Goal: Information Seeking & Learning: Learn about a topic

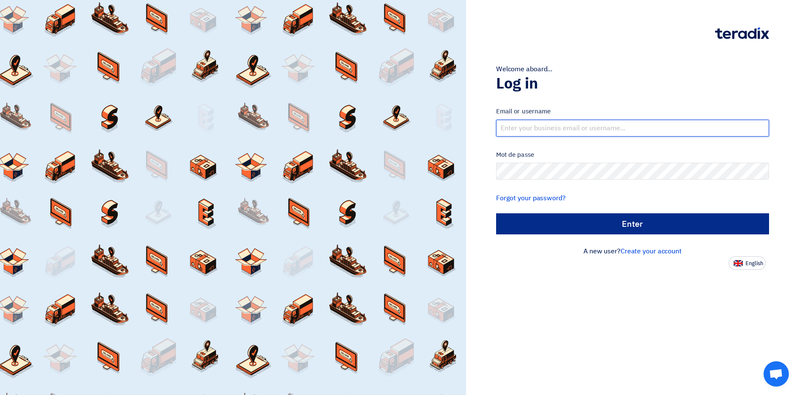
type input "info@supporterindus.com"
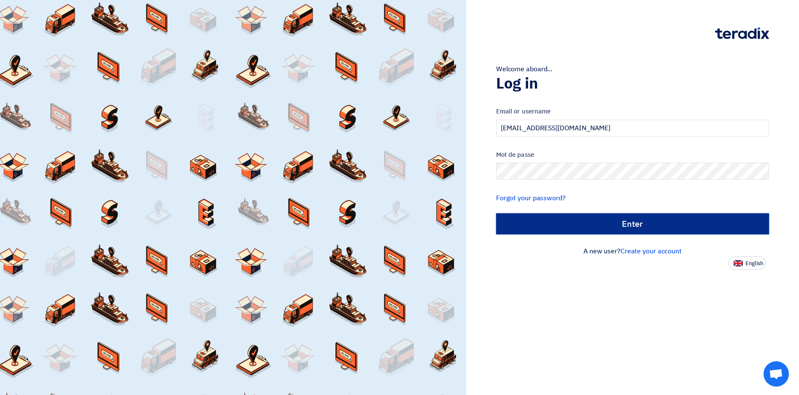
click at [632, 226] on input "Enter" at bounding box center [632, 223] width 273 height 21
type input "Sign in"
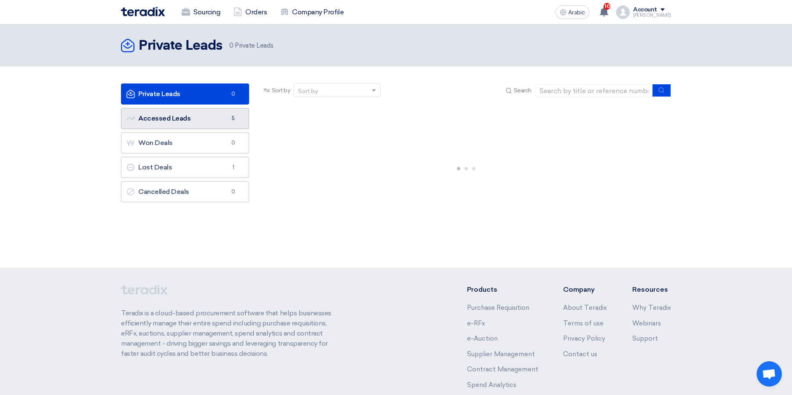
click at [156, 117] on font "Accessed Leads Accessed Leads" at bounding box center [159, 118] width 64 height 8
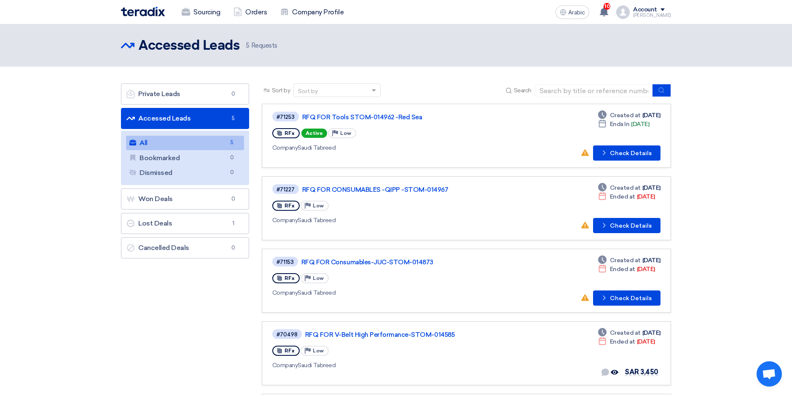
click at [173, 145] on link "All All 5" at bounding box center [185, 143] width 118 height 14
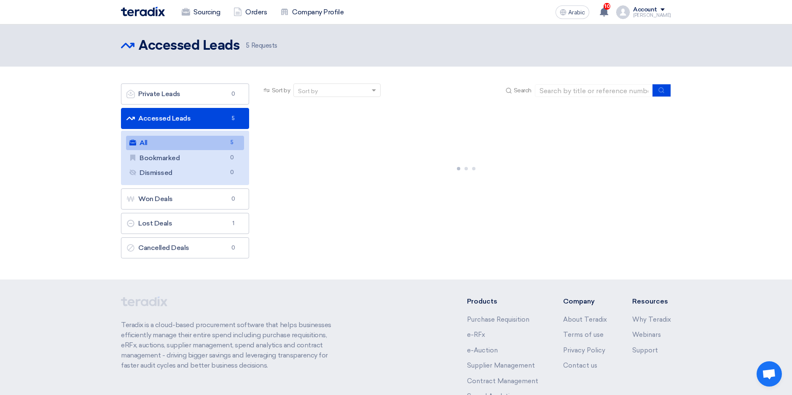
click at [173, 145] on link "All All 5" at bounding box center [185, 143] width 118 height 14
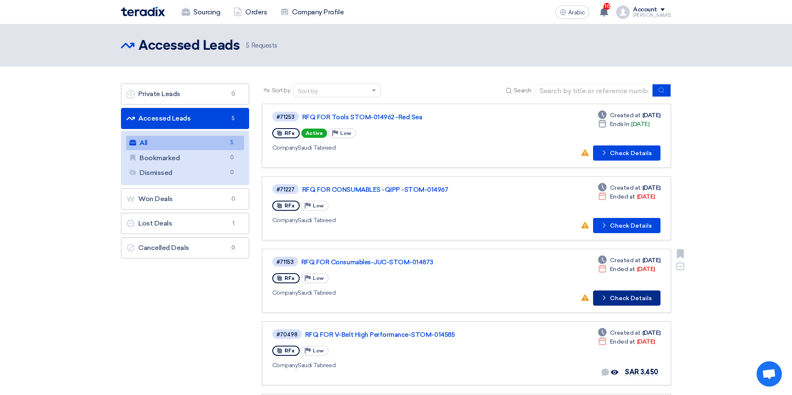
click at [633, 296] on font "Check Details" at bounding box center [631, 299] width 42 height 6
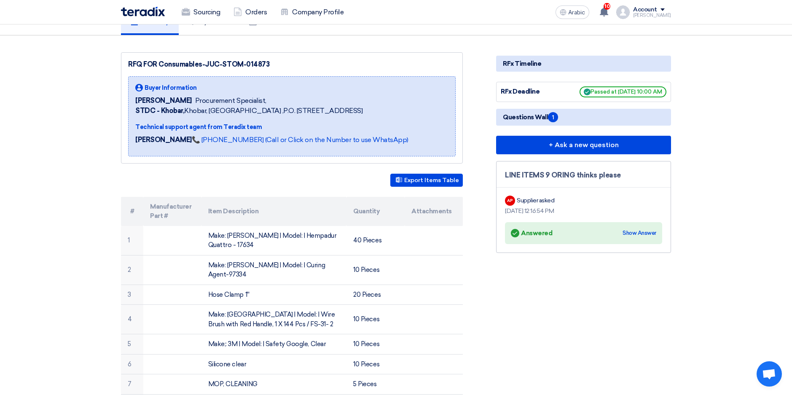
scroll to position [84, 0]
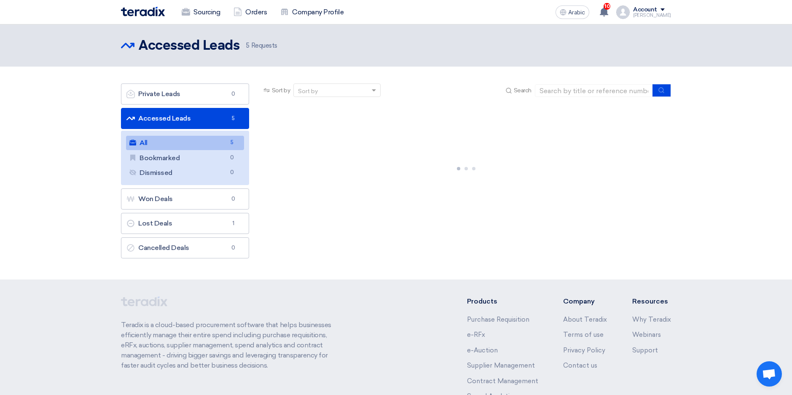
click at [170, 143] on link "All All 5" at bounding box center [185, 143] width 118 height 14
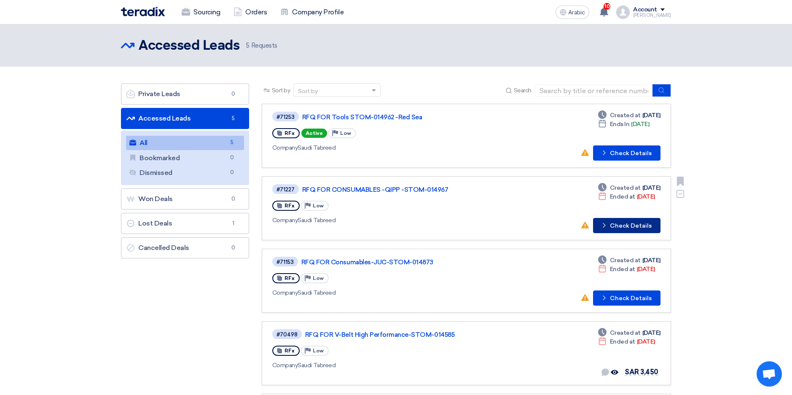
click at [625, 225] on font "Check Details" at bounding box center [631, 226] width 42 height 6
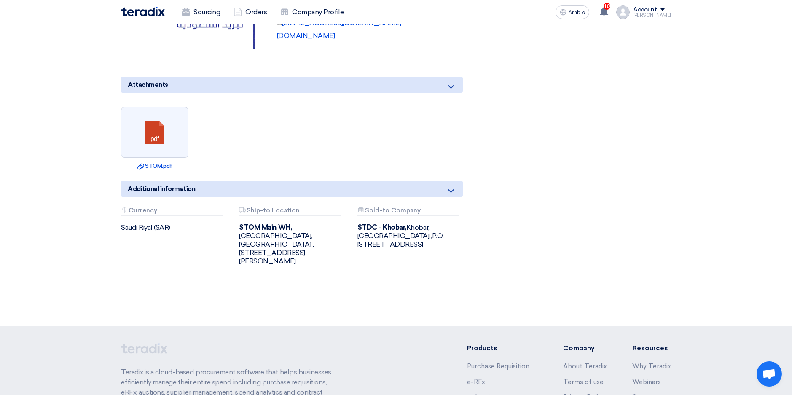
scroll to position [1898, 0]
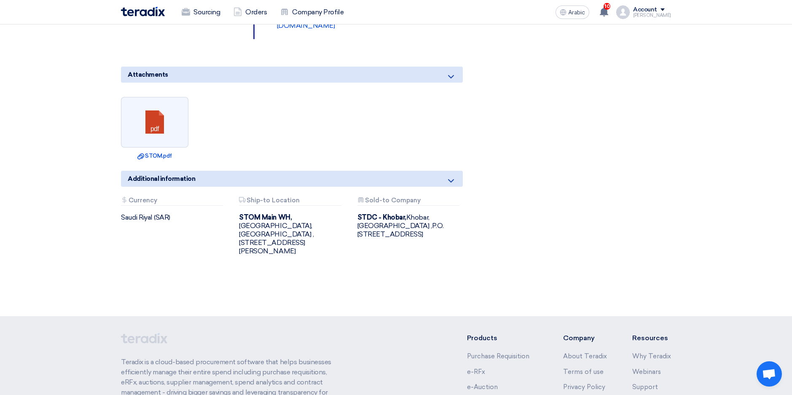
click at [145, 197] on font "Currency" at bounding box center [143, 201] width 29 height 8
click at [148, 197] on font "Currency" at bounding box center [143, 201] width 29 height 8
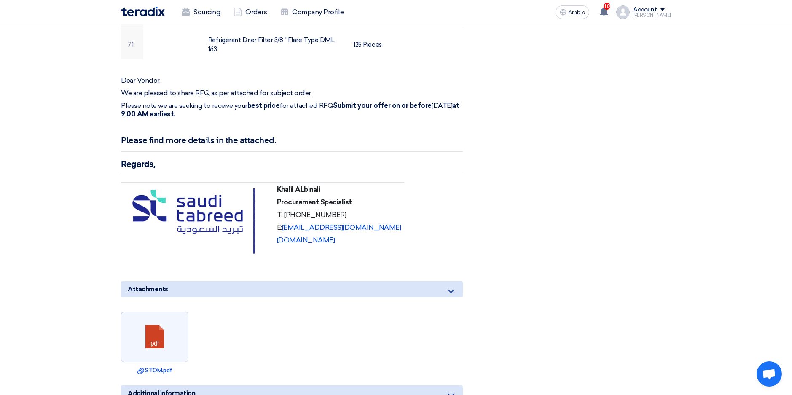
scroll to position [1771, 0]
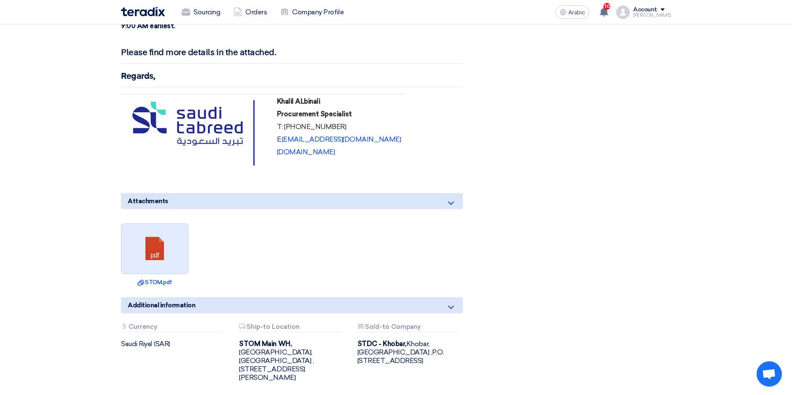
click at [164, 238] on link at bounding box center [154, 249] width 67 height 51
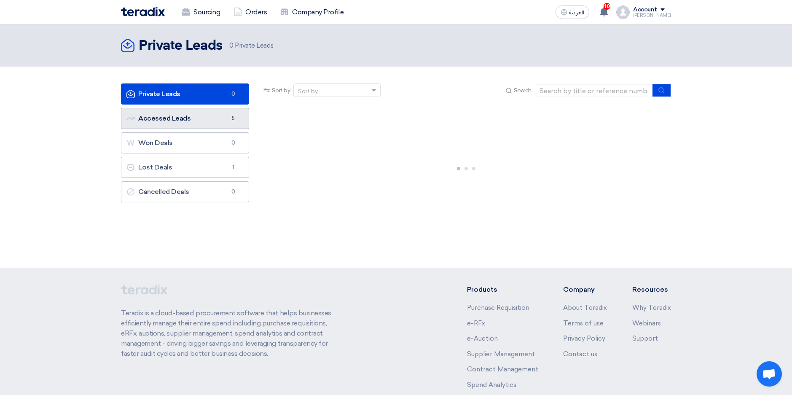
click at [170, 121] on link "Accessed Leads Accessed Leads 5" at bounding box center [185, 118] width 128 height 21
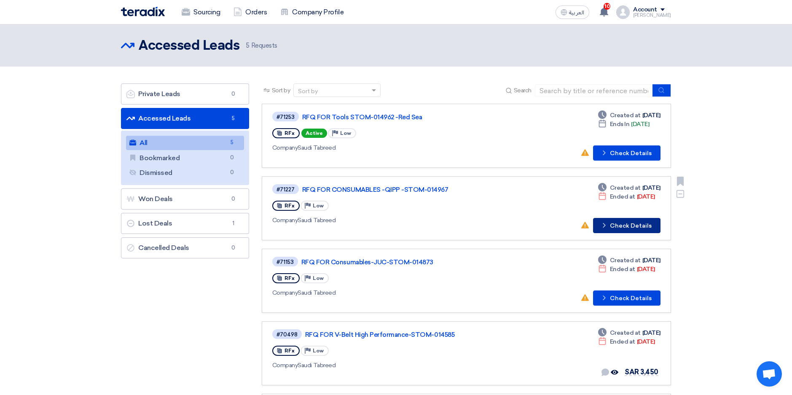
click at [616, 226] on button "Check details Check Details" at bounding box center [626, 225] width 67 height 15
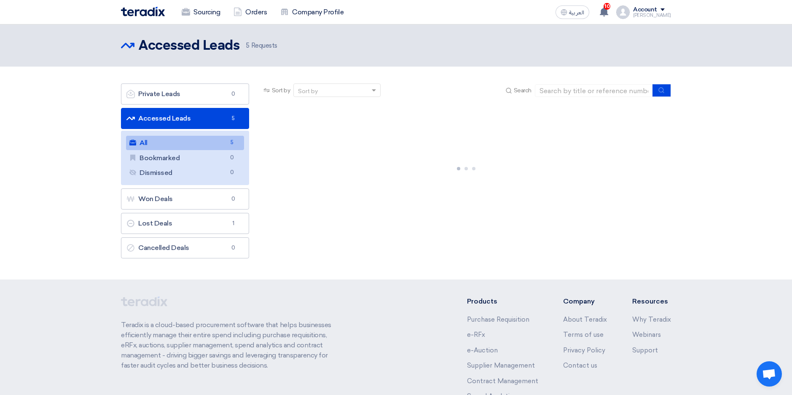
click at [164, 141] on link "All All 5" at bounding box center [185, 143] width 118 height 14
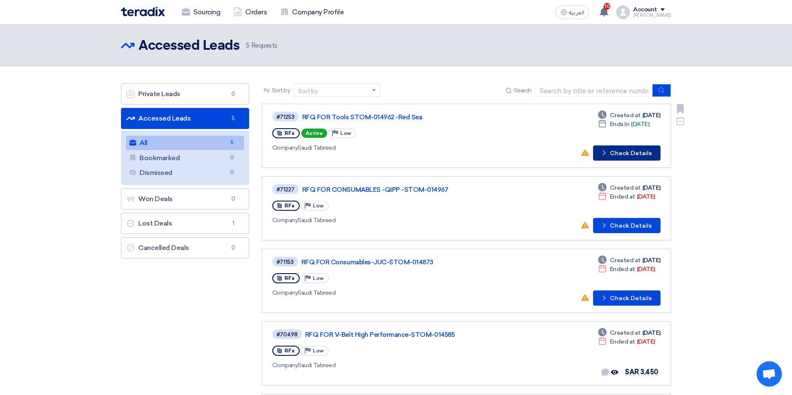
click at [616, 156] on button "Check details Check Details" at bounding box center [626, 152] width 67 height 15
click at [403, 193] on link "RFQ FOR CONSUMABLES -QIPP -STOM-014967" at bounding box center [407, 190] width 211 height 8
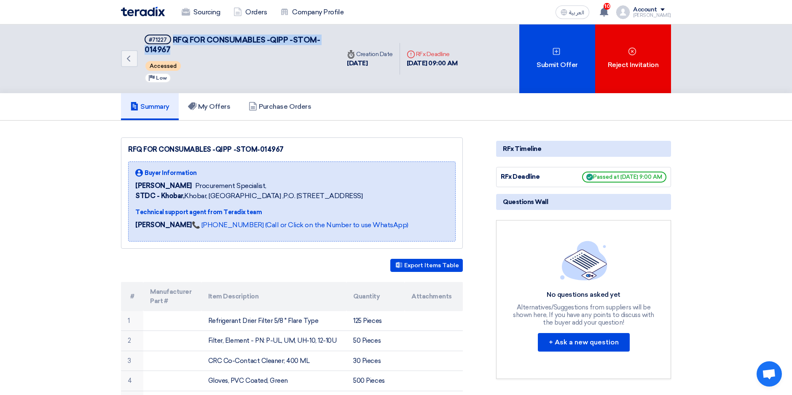
drag, startPoint x: 170, startPoint y: 50, endPoint x: 172, endPoint y: 38, distance: 12.8
click at [172, 38] on h5 "#71227 RFQ FOR CONSUMABLES -QIPP -STOM-014967" at bounding box center [238, 45] width 186 height 21
copy span "RFQ FOR CONSUMABLES -QIPP -STOM-014967"
click at [304, 83] on div "#71227 RFQ FOR CONSUMABLES -QIPP -STOM-014967 Accessed Priority Low" at bounding box center [238, 59] width 186 height 48
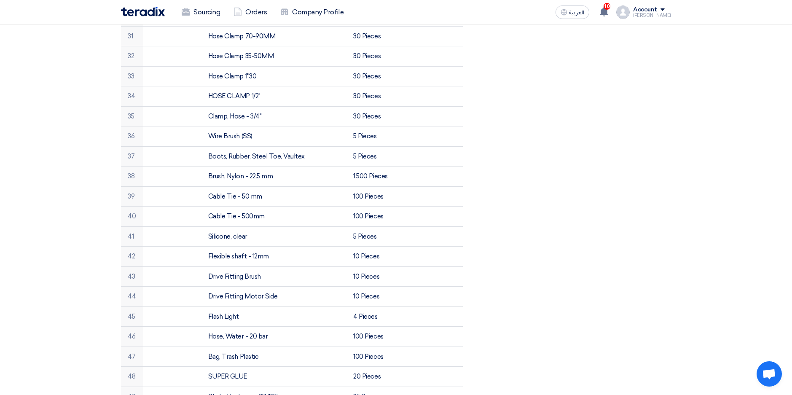
scroll to position [590, 0]
